Goal: Information Seeking & Learning: Find specific fact

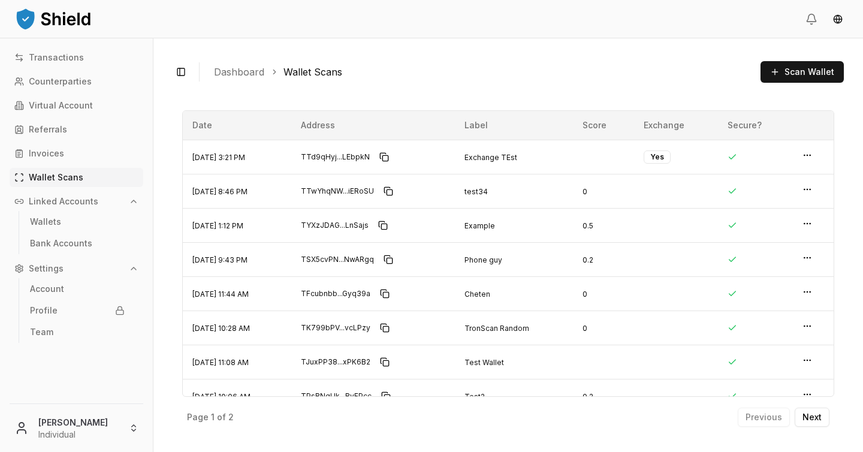
scroll to position [17, 0]
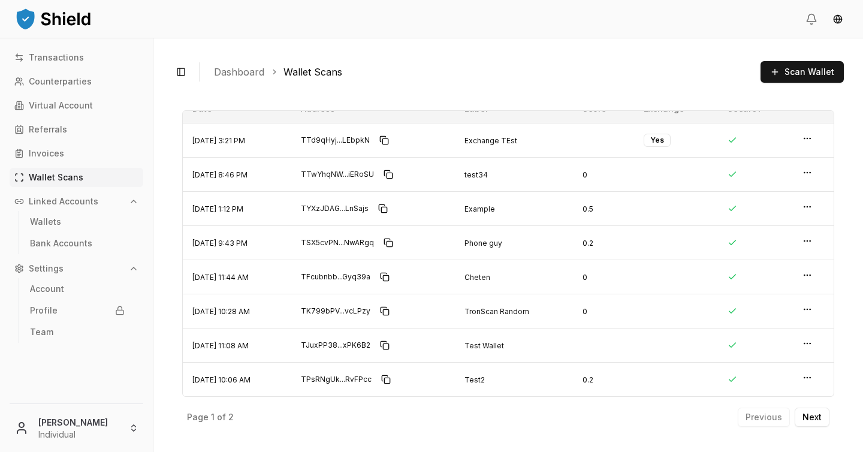
click at [22, 10] on img at bounding box center [53, 19] width 78 height 24
click at [30, 14] on img at bounding box center [53, 19] width 78 height 24
click at [71, 65] on link "Transactions" at bounding box center [77, 57] width 134 height 19
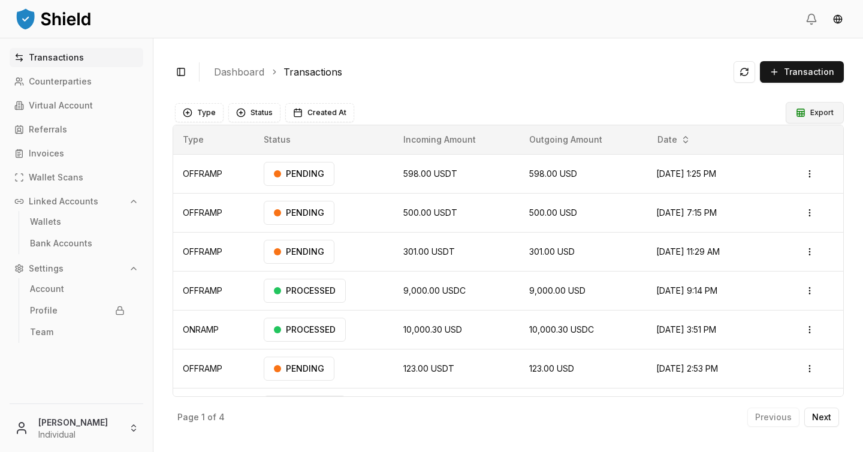
click at [817, 111] on button "Export" at bounding box center [815, 113] width 58 height 22
click at [825, 115] on button "Export" at bounding box center [815, 113] width 58 height 22
click at [820, 117] on button "Export" at bounding box center [815, 113] width 58 height 22
click at [809, 110] on button "Export" at bounding box center [815, 113] width 58 height 22
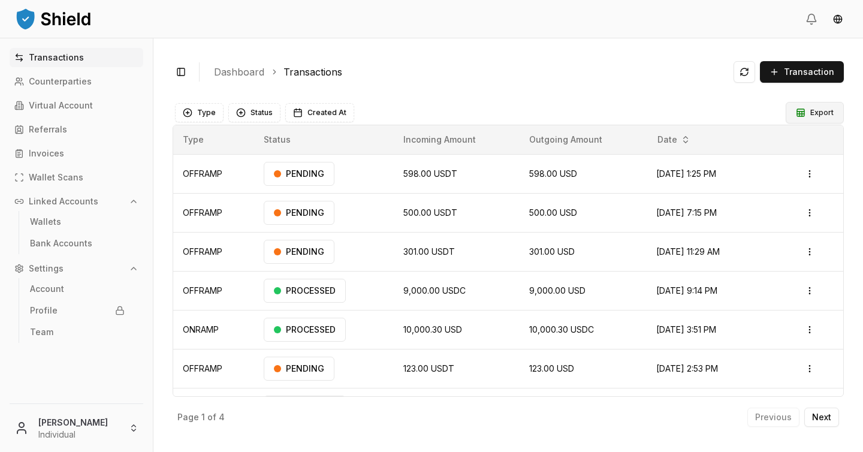
click at [809, 110] on button "Export" at bounding box center [815, 113] width 58 height 22
click at [811, 111] on button "Export" at bounding box center [815, 113] width 58 height 22
click at [811, 110] on button "Export" at bounding box center [815, 113] width 58 height 22
drag, startPoint x: 811, startPoint y: 110, endPoint x: 665, endPoint y: 109, distance: 146.3
click at [811, 110] on button "Export" at bounding box center [815, 113] width 58 height 22
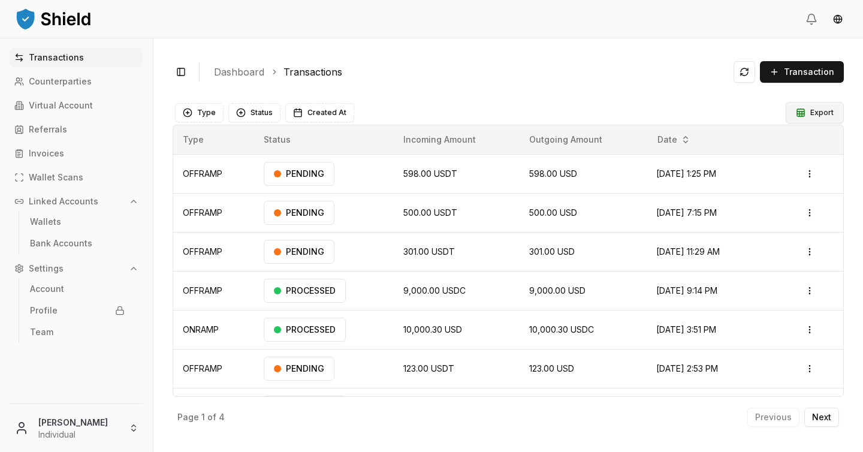
click at [815, 108] on button "Export" at bounding box center [815, 113] width 58 height 22
click at [67, 414] on html "Transactions Counterparties Virtual Account Referrals Invoices Wallet Scans Lin…" at bounding box center [431, 226] width 863 height 452
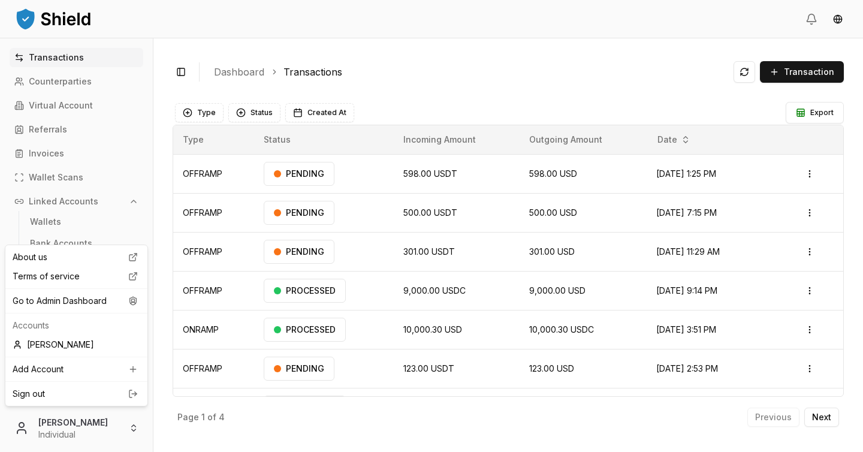
click at [74, 311] on div "About us Terms of service Go to Admin Dashboard Accounts Luis Carchi Add Accoun…" at bounding box center [76, 326] width 143 height 162
click at [74, 303] on div "Go to Admin Dashboard" at bounding box center [76, 300] width 137 height 19
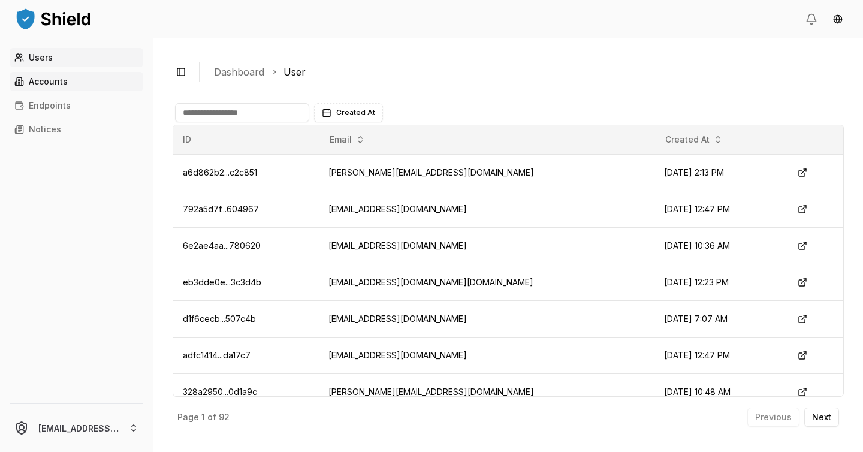
click at [67, 83] on link "Accounts" at bounding box center [77, 81] width 134 height 19
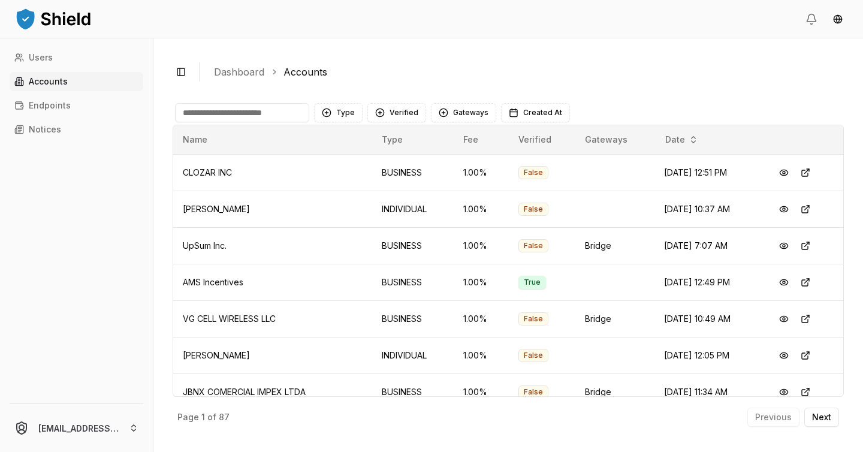
click at [266, 110] on input at bounding box center [242, 112] width 134 height 19
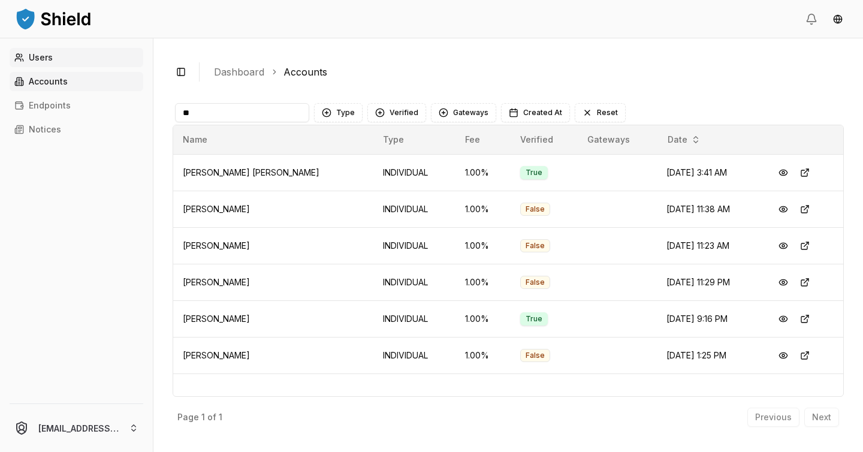
type input "**"
click at [63, 50] on link "Users" at bounding box center [77, 57] width 134 height 19
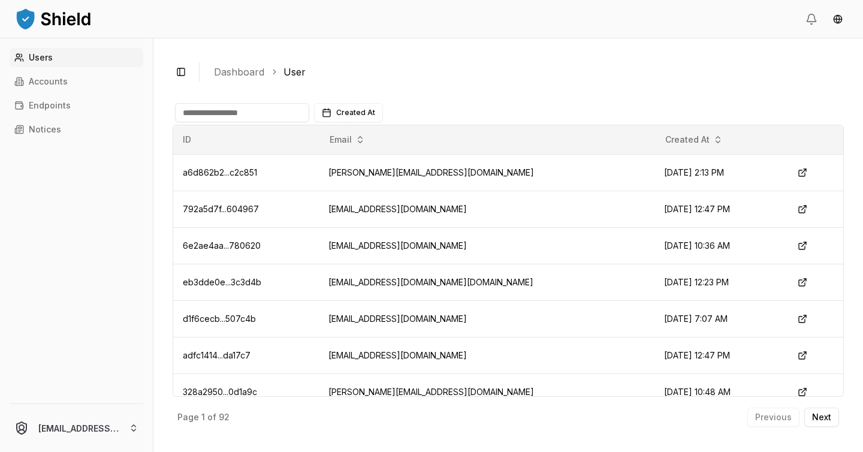
click at [253, 116] on input at bounding box center [242, 112] width 134 height 19
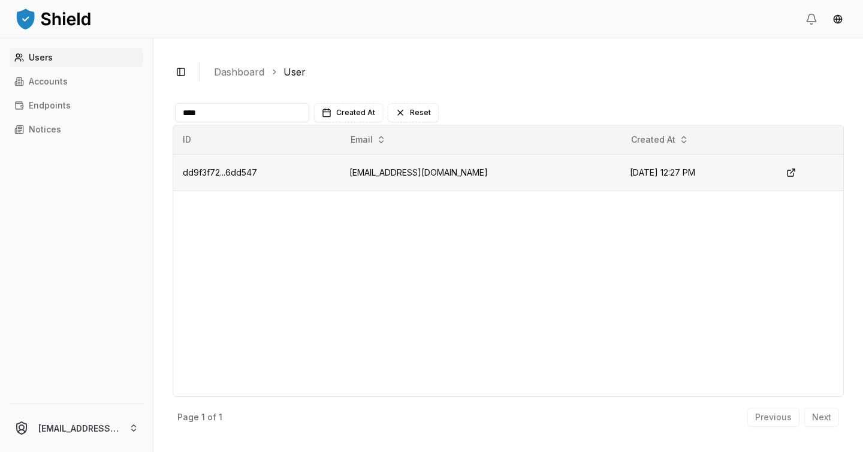
type input "****"
click at [397, 168] on td "aagg83556@hotmail.com" at bounding box center [480, 172] width 281 height 37
copy td "aagg83556@hotmail.com"
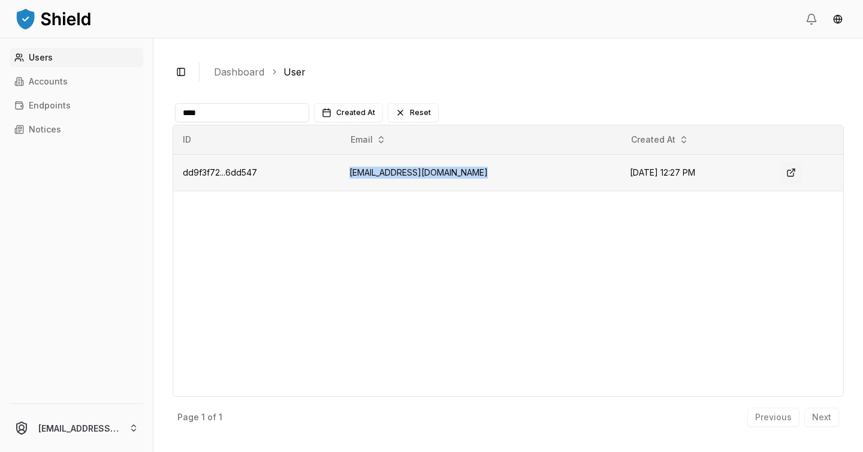
click at [795, 178] on button at bounding box center [792, 173] width 22 height 22
click at [245, 179] on td "dd9f3f72...6dd547" at bounding box center [256, 172] width 167 height 37
click at [241, 175] on span "dd9f3f72...6dd547" at bounding box center [220, 172] width 74 height 10
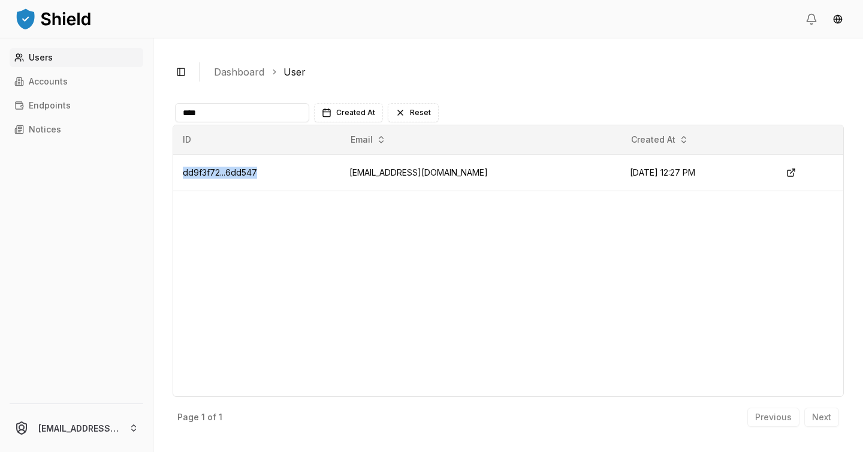
copy span "dd9f3f72...6dd547"
click at [390, 171] on td "aagg83556@hotmail.com" at bounding box center [480, 172] width 281 height 37
click at [391, 172] on td "aagg83556@hotmail.com" at bounding box center [480, 172] width 281 height 37
copy td "aagg83556@hotmail.com"
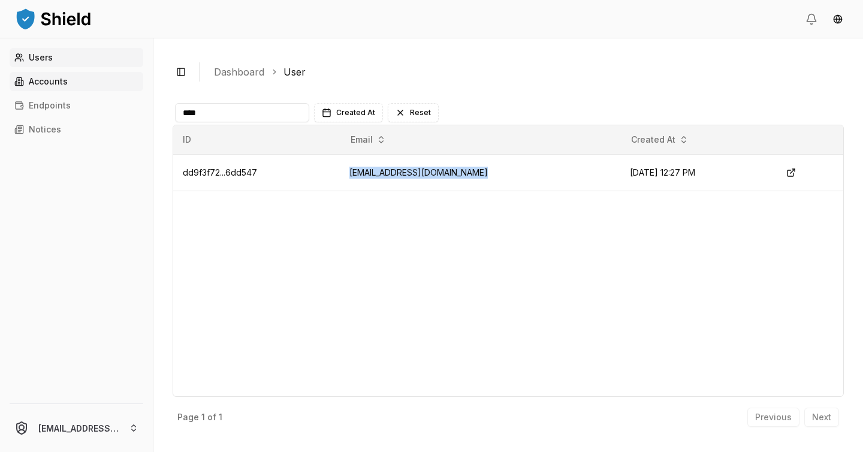
click at [78, 82] on link "Accounts" at bounding box center [77, 81] width 134 height 19
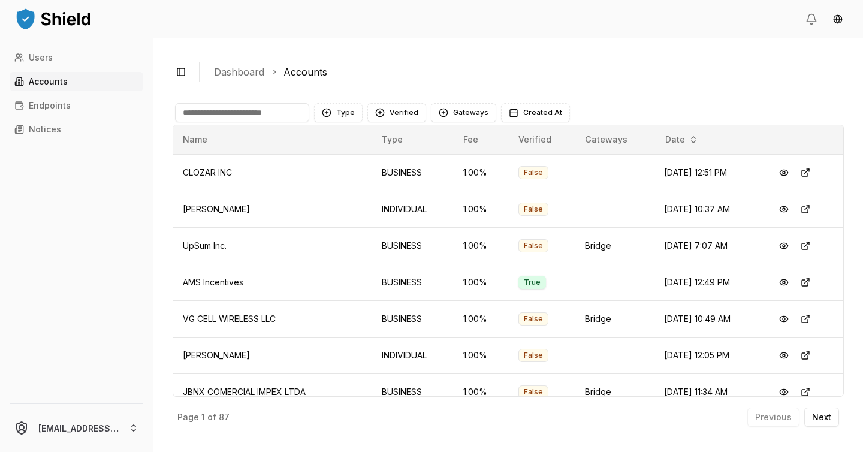
click at [269, 115] on input at bounding box center [242, 112] width 134 height 19
paste input "**********"
type input "**********"
paste input "*******"
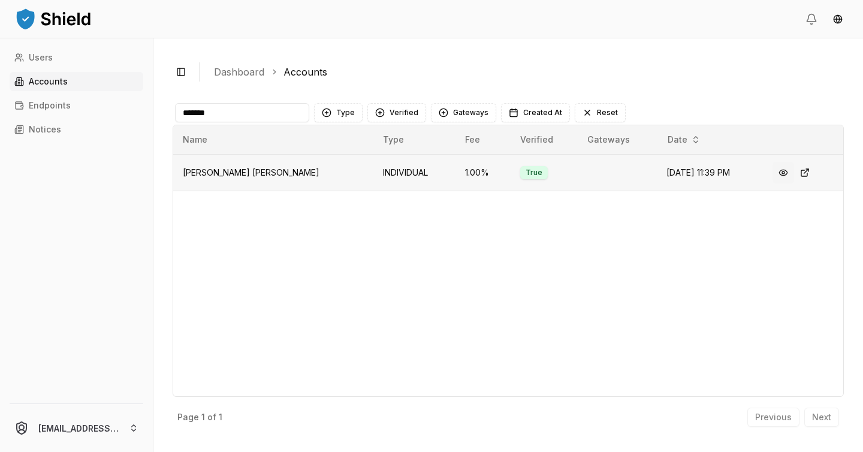
type input "*******"
click at [783, 175] on button at bounding box center [784, 173] width 22 height 22
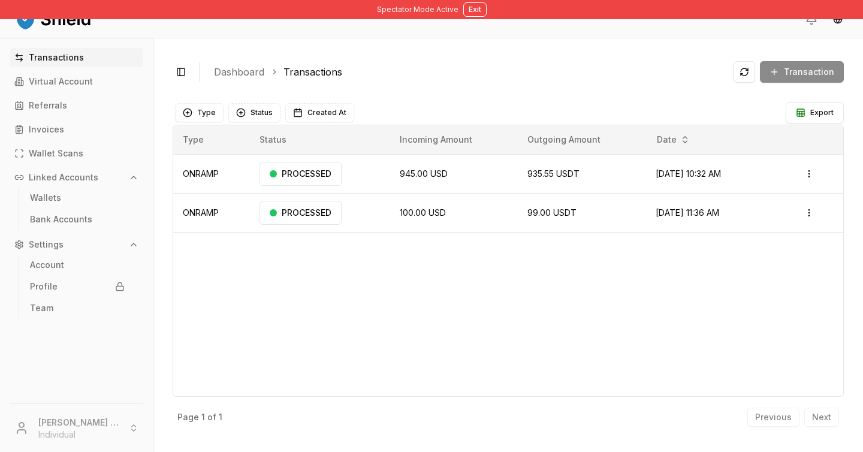
click at [803, 74] on div "Transaction" at bounding box center [789, 72] width 110 height 22
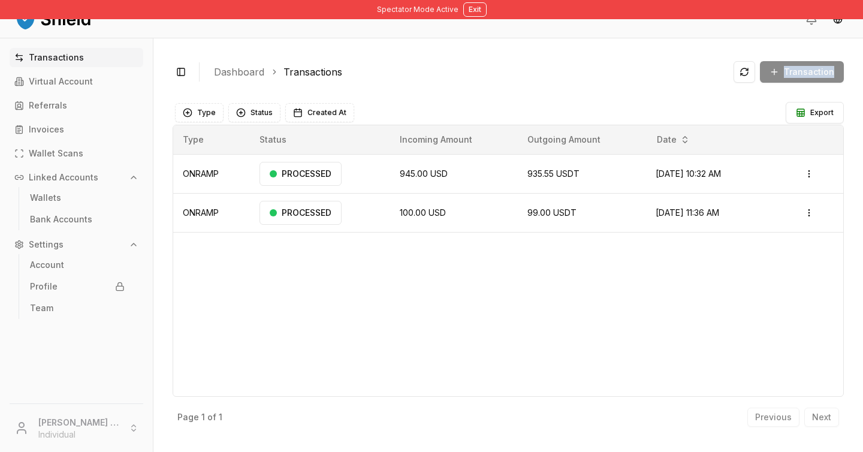
click at [803, 74] on div "Transaction" at bounding box center [789, 72] width 110 height 22
click at [809, 177] on html "Spectator Mode Active Exit Transactions Virtual Account Referrals Invoices Wall…" at bounding box center [431, 226] width 863 height 452
click at [561, 279] on html "Spectator Mode Active Exit Transactions Virtual Account Referrals Invoices Wall…" at bounding box center [431, 226] width 863 height 452
click at [73, 87] on link "Virtual Account" at bounding box center [77, 81] width 134 height 19
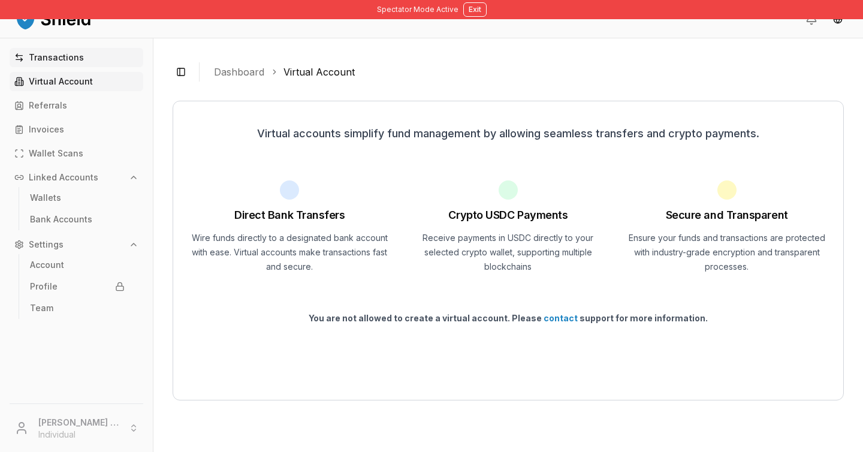
click at [83, 57] on link "Transactions" at bounding box center [77, 57] width 134 height 19
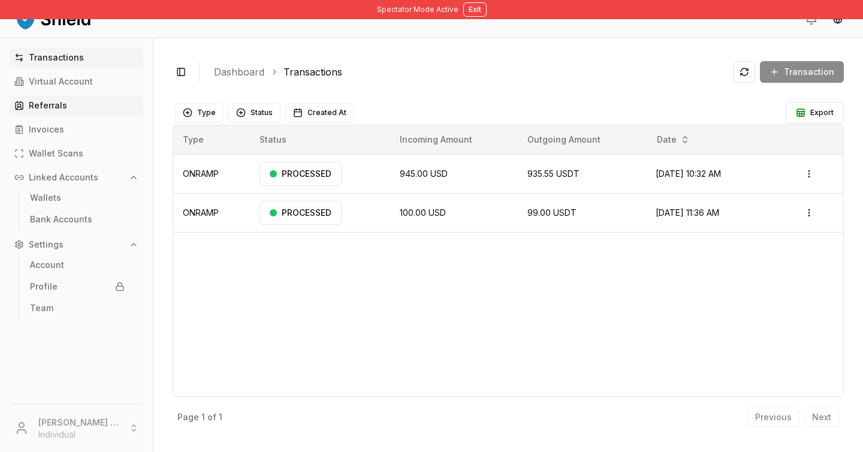
click at [67, 105] on link "Referrals" at bounding box center [77, 105] width 134 height 19
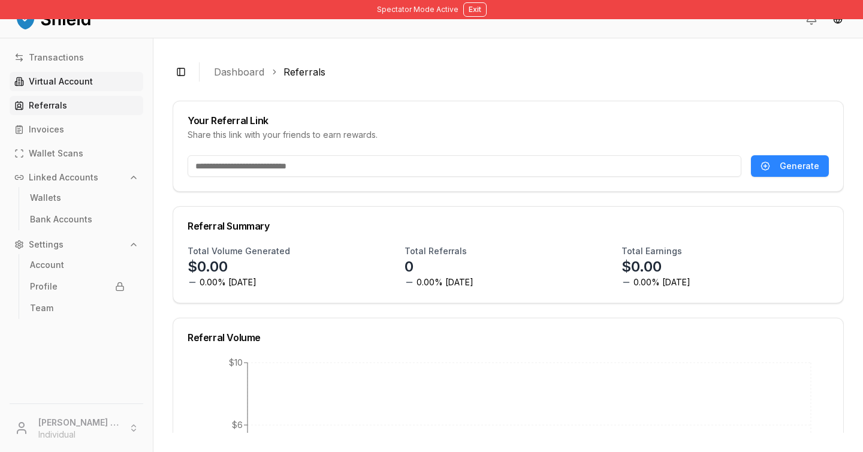
click at [81, 78] on p "Virtual Account" at bounding box center [61, 81] width 64 height 8
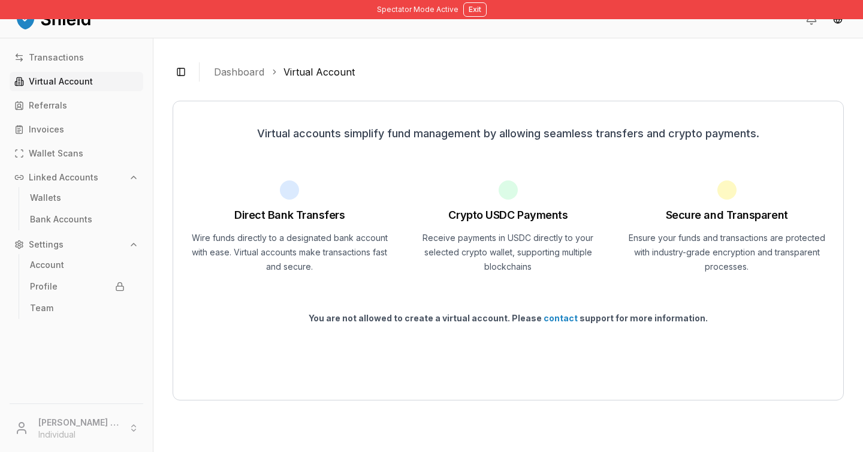
click at [78, 423] on li "Augusto Gonzalez Gallardo Individual" at bounding box center [76, 428] width 143 height 38
click at [118, 423] on li "Augusto Gonzalez Gallardo Individual" at bounding box center [76, 428] width 143 height 38
click at [137, 427] on li "Augusto Gonzalez Gallardo Individual" at bounding box center [76, 428] width 143 height 38
click at [124, 427] on li "Augusto Gonzalez Gallardo Individual" at bounding box center [76, 428] width 143 height 38
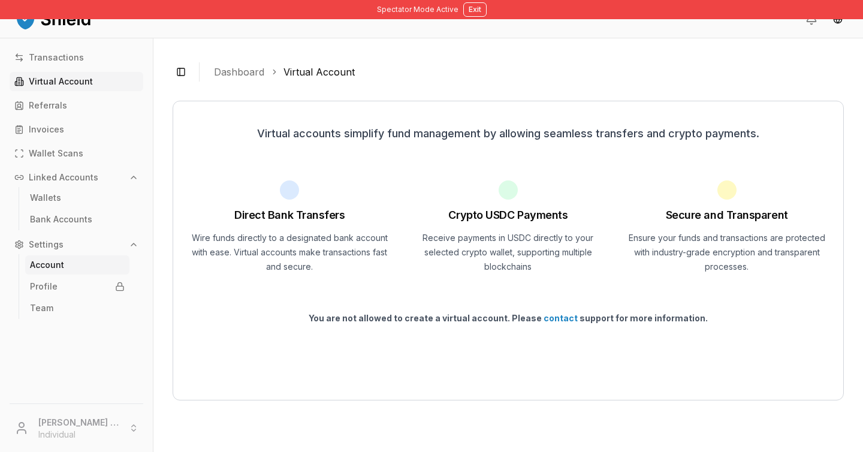
click at [56, 267] on p "Account" at bounding box center [47, 265] width 34 height 8
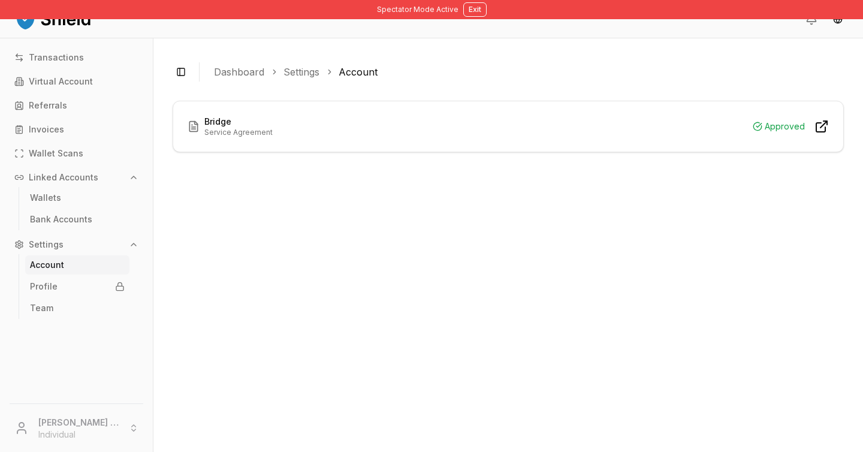
click at [808, 25] on div at bounding box center [827, 19] width 43 height 22
click at [808, 20] on icon at bounding box center [812, 18] width 9 height 8
click at [837, 22] on html "Spectator Mode Active Exit Transactions Virtual Account Referrals Invoices Wall…" at bounding box center [431, 226] width 863 height 452
click at [462, 6] on html "Spectator Mode Active Exit Transactions Virtual Account Referrals Invoices Wall…" at bounding box center [431, 226] width 863 height 452
click at [473, 7] on button "Exit" at bounding box center [474, 9] width 23 height 14
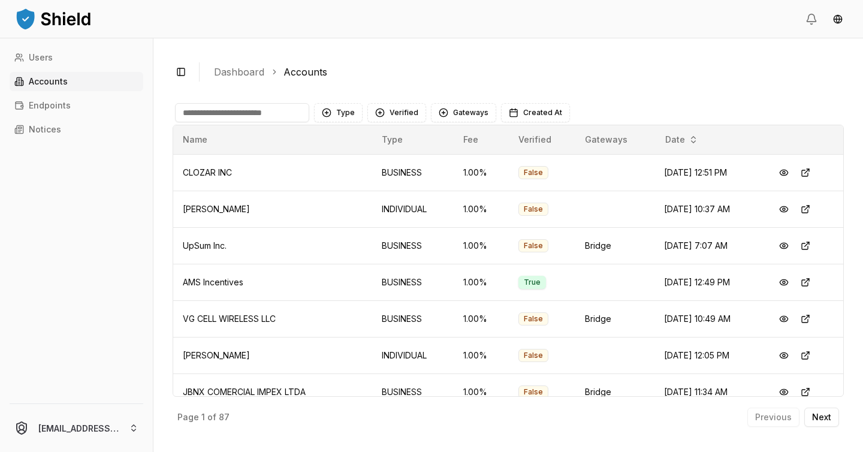
click at [271, 118] on input at bounding box center [242, 112] width 134 height 19
type input "*"
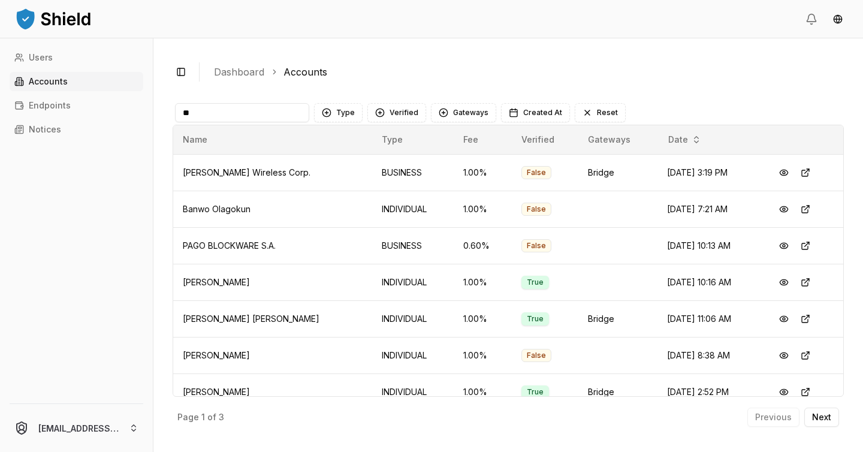
paste input "*****"
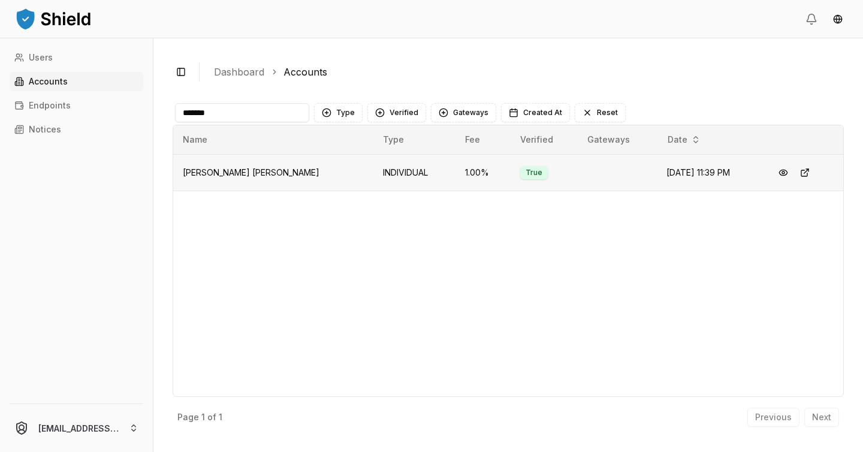
type input "*******"
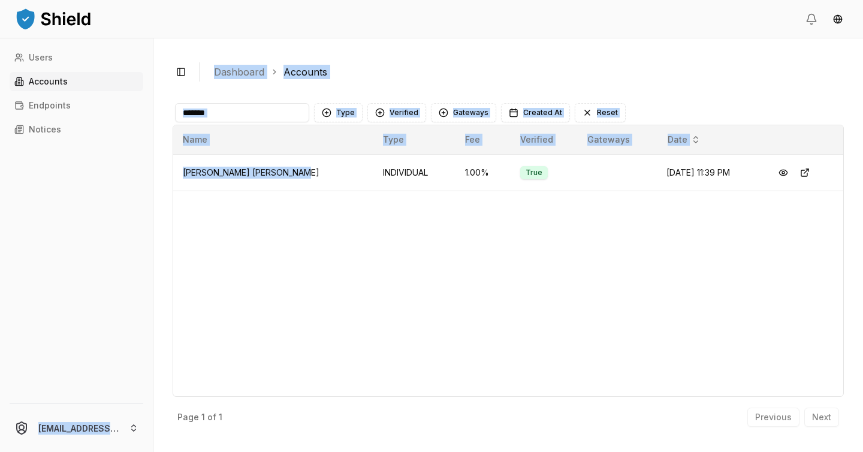
drag, startPoint x: 298, startPoint y: 174, endPoint x: 153, endPoint y: 176, distance: 145.1
click at [153, 176] on div "Users Accounts Endpoints Notices luiscarchi23@gmail.com Toggle Sidebar Dashboar…" at bounding box center [431, 245] width 863 height 414
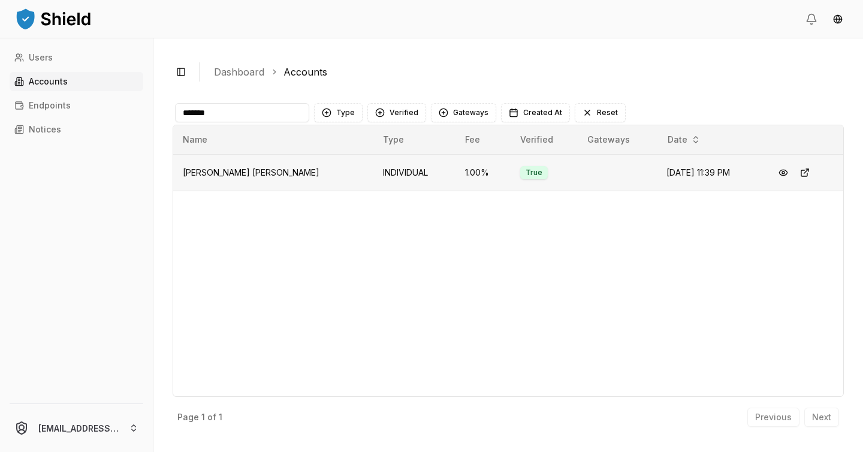
click at [213, 174] on span "Augusto Gonzalez Gallardo" at bounding box center [251, 172] width 137 height 10
click at [214, 174] on span "Augusto Gonzalez Gallardo" at bounding box center [251, 172] width 137 height 10
copy span "Augusto Gonzalez Gallardo"
click at [643, 196] on div "Name Type Fee Verified Gateways Date Augusto Gonzalez Gallardo INDIVIDUAL 1.00 …" at bounding box center [508, 261] width 671 height 272
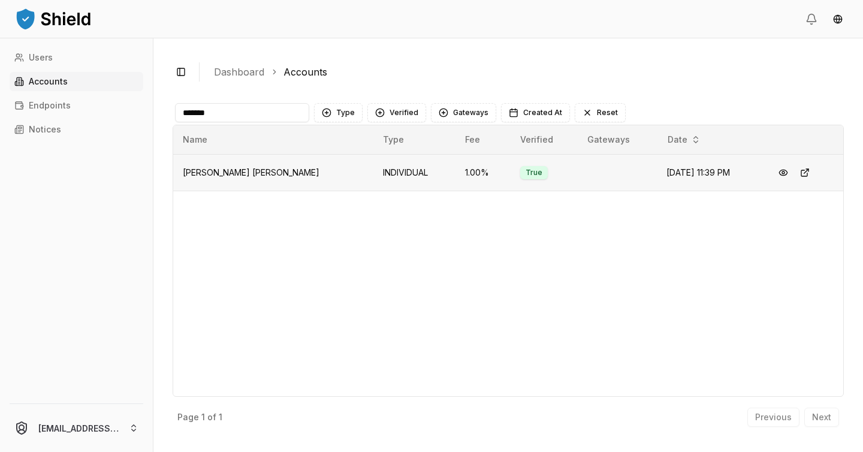
click at [465, 168] on span "1.00 %" at bounding box center [477, 172] width 24 height 10
click at [98, 415] on html "Users Accounts Endpoints Notices luiscarchi23@gmail.com Toggle Sidebar Dashboar…" at bounding box center [431, 226] width 863 height 452
